Goal: Download file/media

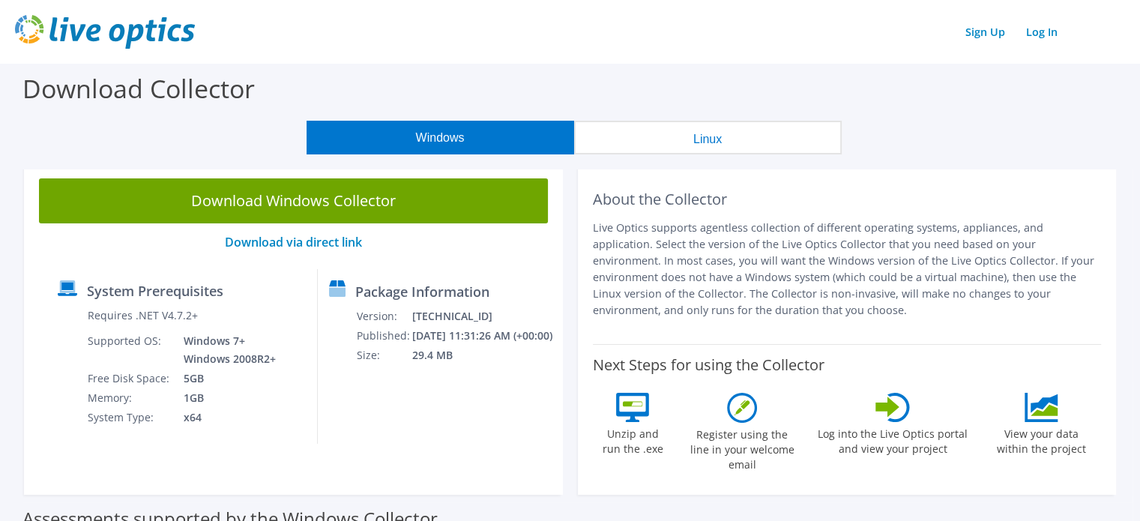
click at [1132, 75] on div "Download Collector" at bounding box center [569, 92] width 1125 height 57
